Goal: Task Accomplishment & Management: Use online tool/utility

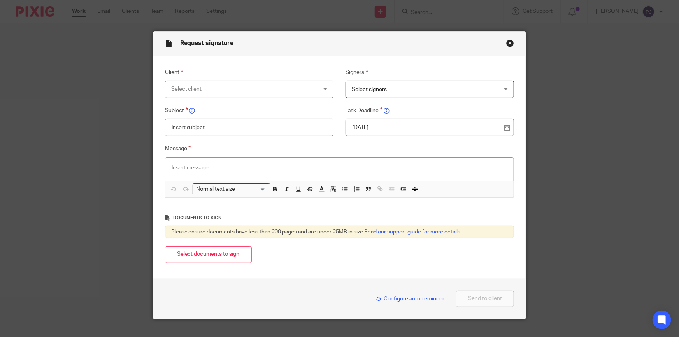
click at [218, 91] on div "Select client" at bounding box center [236, 89] width 130 height 16
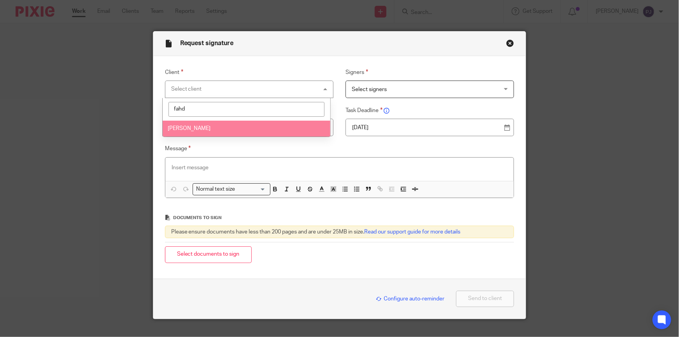
type input "fahd"
drag, startPoint x: 226, startPoint y: 132, endPoint x: 260, endPoint y: 127, distance: 33.8
click at [227, 132] on li "[PERSON_NAME]" at bounding box center [247, 129] width 168 height 16
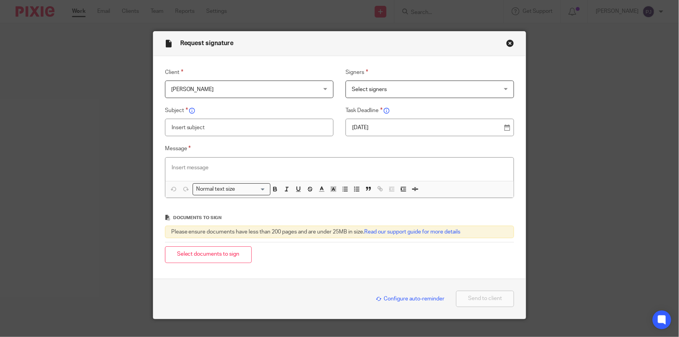
click at [387, 88] on span "Select signers" at bounding box center [417, 89] width 130 height 16
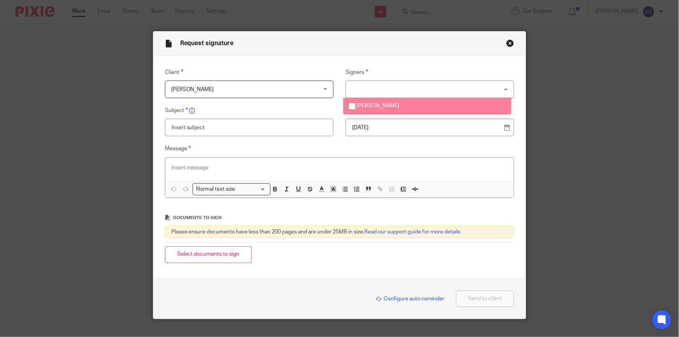
click at [380, 102] on li "[PERSON_NAME]" at bounding box center [428, 106] width 168 height 16
checkbox input "true"
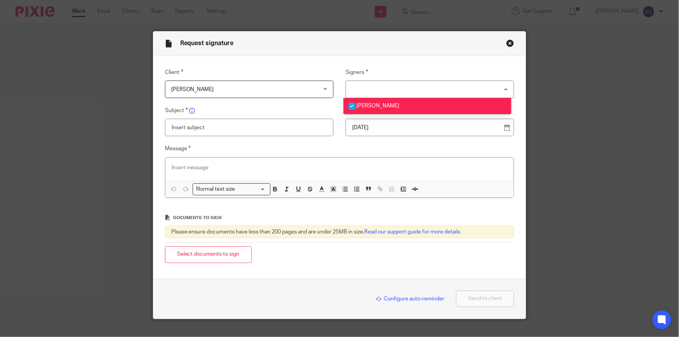
click at [248, 127] on input "text" at bounding box center [249, 128] width 169 height 18
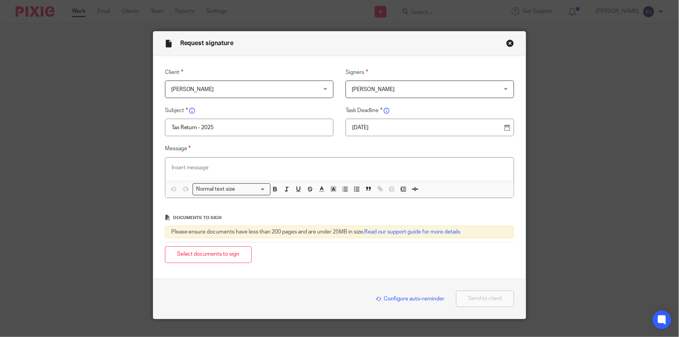
type input "Tax Return - 2025"
click at [203, 166] on p at bounding box center [340, 168] width 336 height 8
click at [385, 169] on p "To enrich screen reader interactions, please activate Accessibility in Grammarl…" at bounding box center [340, 168] width 336 height 8
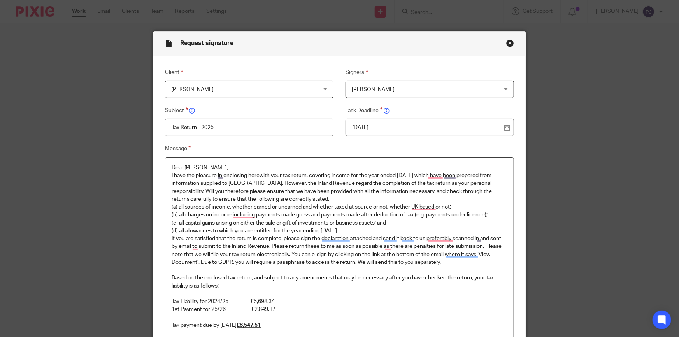
click at [190, 167] on p "Dear Kylie," at bounding box center [340, 168] width 336 height 8
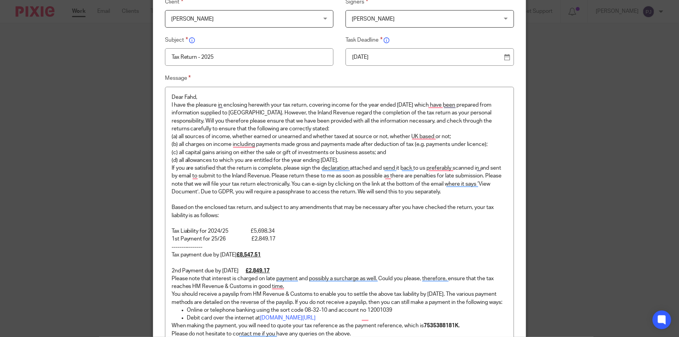
click at [285, 230] on p "Tax Liability for 2024/25 £5,698.34" at bounding box center [340, 231] width 336 height 8
click at [234, 243] on p "----------------" at bounding box center [340, 247] width 336 height 8
click at [278, 267] on p "2nd Payment due by 31/07/26 £2,849.17" at bounding box center [340, 271] width 336 height 8
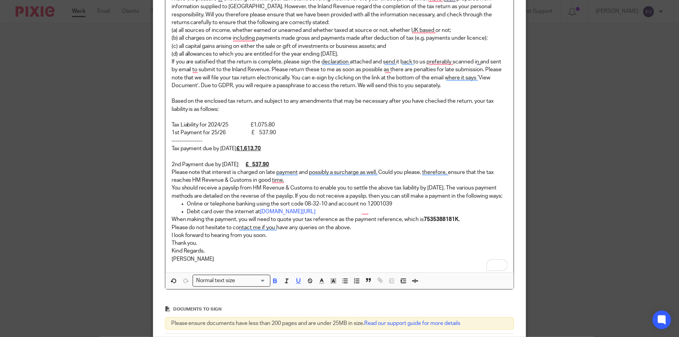
click at [454, 222] on strong "7535388181K." at bounding box center [442, 219] width 36 height 5
click at [424, 222] on strong "K." at bounding box center [426, 219] width 5 height 5
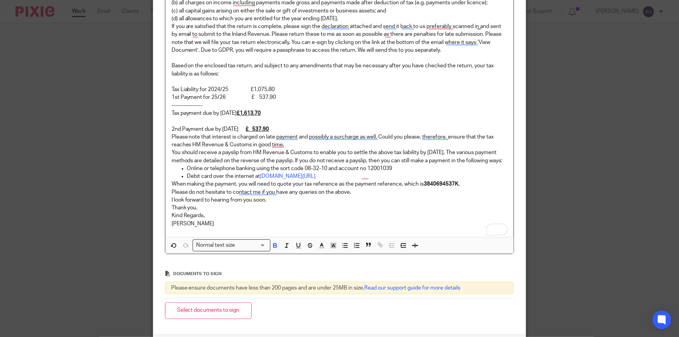
scroll to position [289, 0]
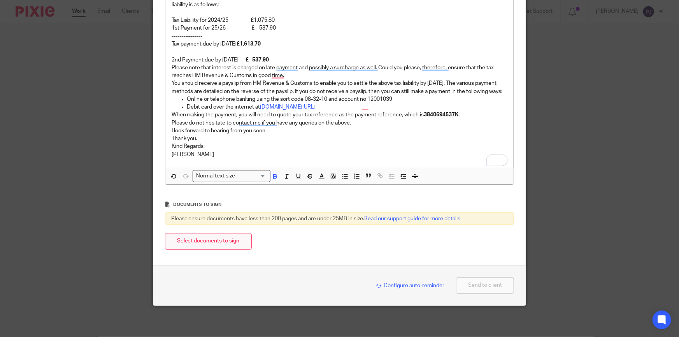
click at [238, 243] on button "Select documents to sign" at bounding box center [208, 241] width 87 height 17
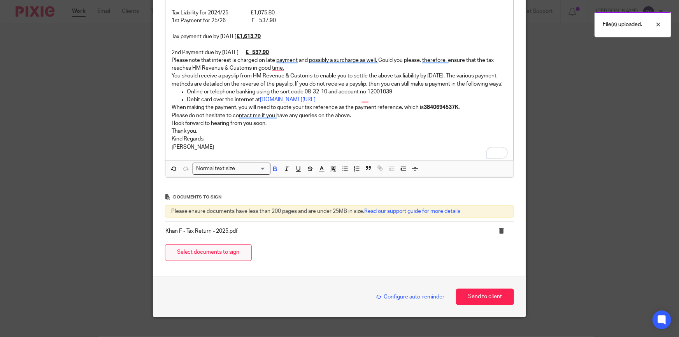
click at [201, 261] on button "Select documents to sign" at bounding box center [208, 252] width 87 height 17
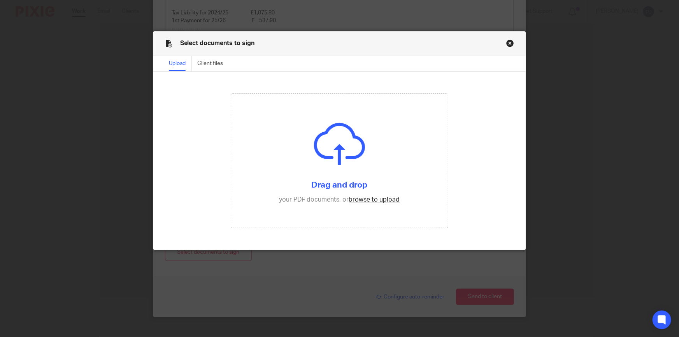
type input "C:\fakepath\Khan F - Tax Computation - 2025.pdf"
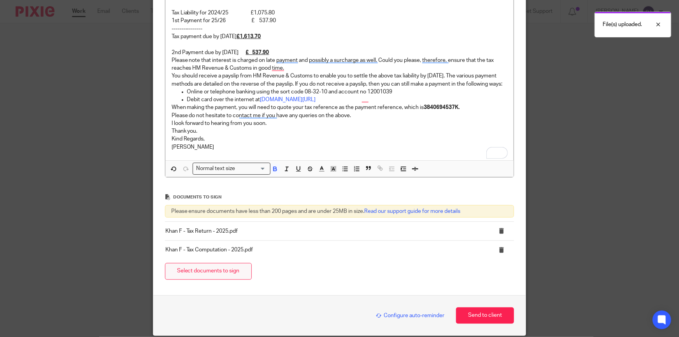
click at [218, 280] on button "Select documents to sign" at bounding box center [208, 271] width 87 height 17
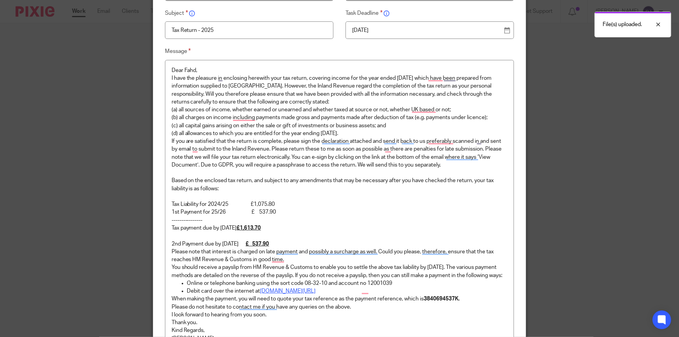
scroll to position [345, 0]
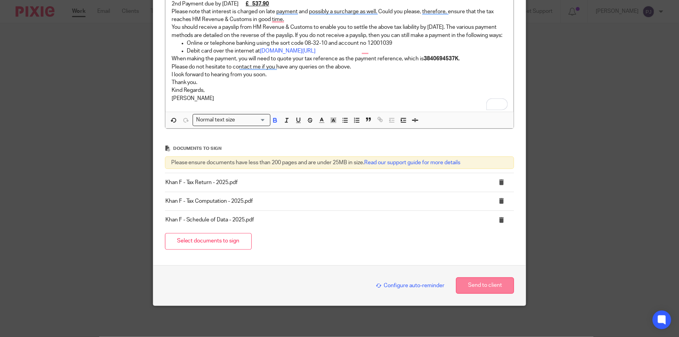
click at [491, 285] on button "Send to client" at bounding box center [485, 286] width 58 height 17
